Goal: Information Seeking & Learning: Learn about a topic

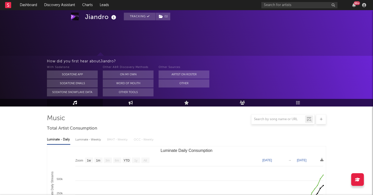
select select "1w"
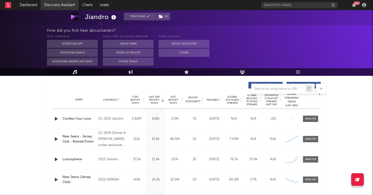
click at [49, 3] on link "Discovery Assistant" at bounding box center [60, 5] width 38 height 10
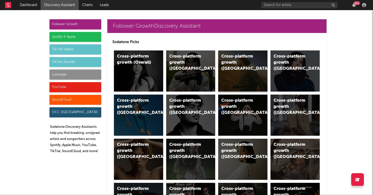
click at [246, 72] on div "Cross-platform growth ([GEOGRAPHIC_DATA])" at bounding box center [242, 71] width 49 height 41
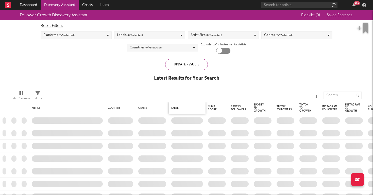
checkbox input "true"
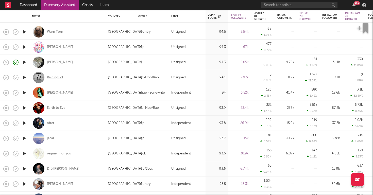
click at [56, 77] on div "RainingLol" at bounding box center [55, 77] width 16 height 5
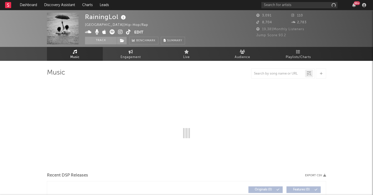
select select "1w"
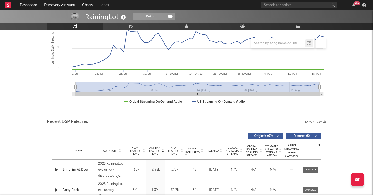
scroll to position [115, 0]
